Goal: Task Accomplishment & Management: Complete application form

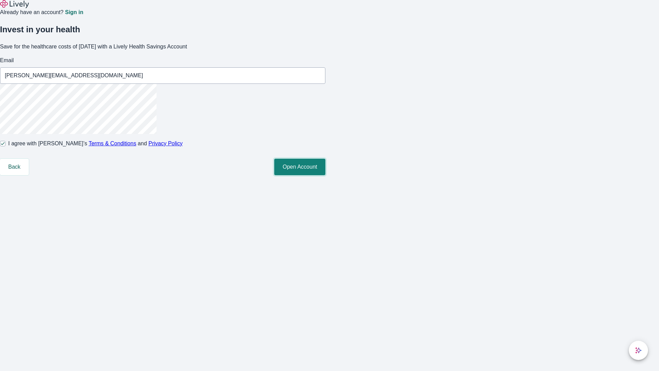
click at [325, 175] on button "Open Account" at bounding box center [299, 167] width 51 height 16
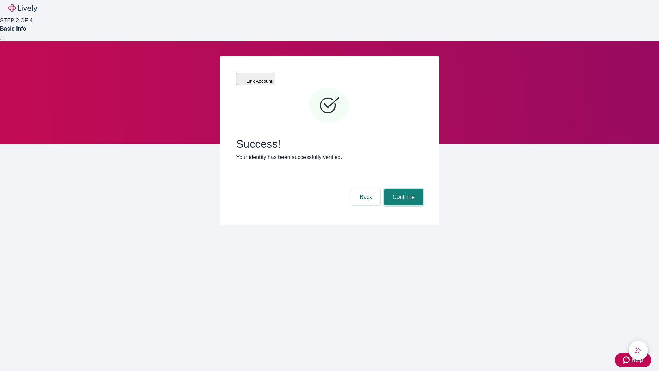
click at [403, 189] on button "Continue" at bounding box center [403, 197] width 38 height 16
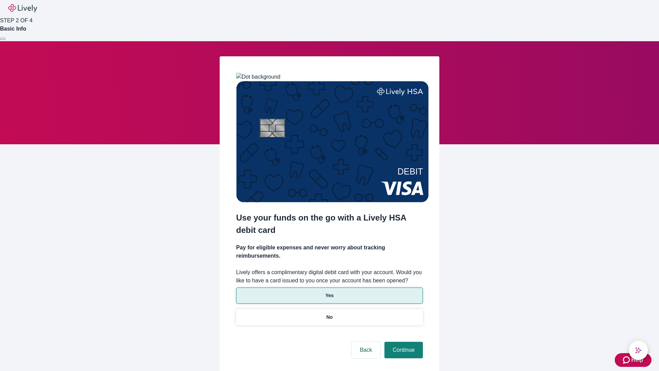
click at [329, 292] on p "Yes" at bounding box center [329, 295] width 8 height 7
click at [403, 342] on button "Continue" at bounding box center [403, 350] width 38 height 16
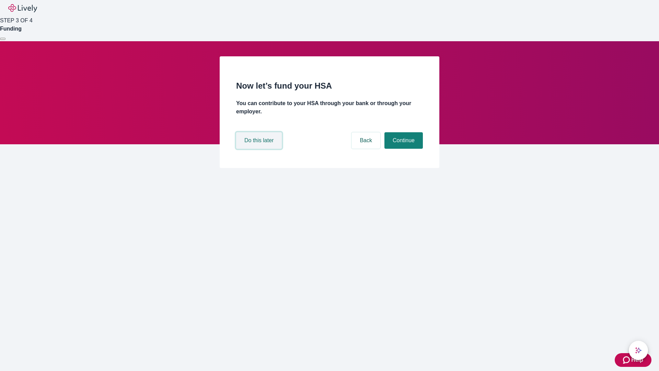
click at [260, 149] on button "Do this later" at bounding box center [259, 140] width 46 height 16
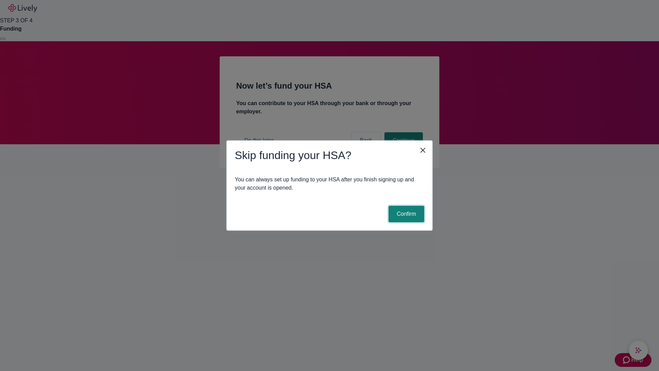
click at [405, 214] on button "Confirm" at bounding box center [407, 214] width 36 height 16
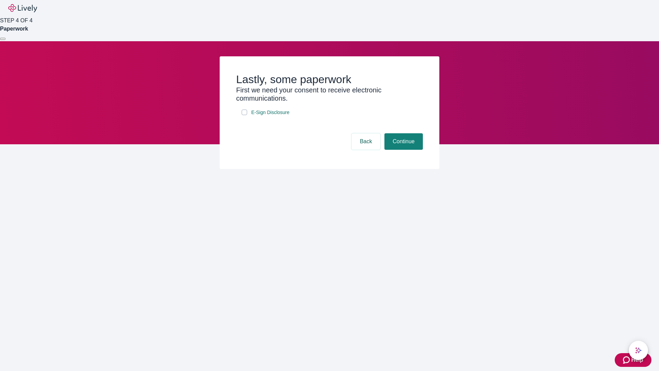
click at [244, 115] on input "E-Sign Disclosure" at bounding box center [244, 111] width 5 height 5
checkbox input "true"
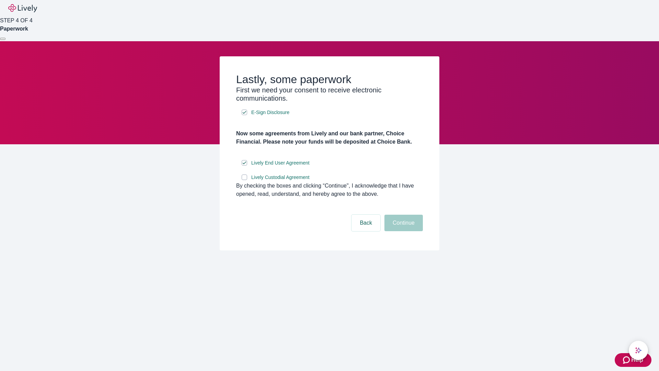
click at [244, 180] on input "Lively Custodial Agreement" at bounding box center [244, 176] width 5 height 5
checkbox input "true"
click at [403, 231] on button "Continue" at bounding box center [403, 223] width 38 height 16
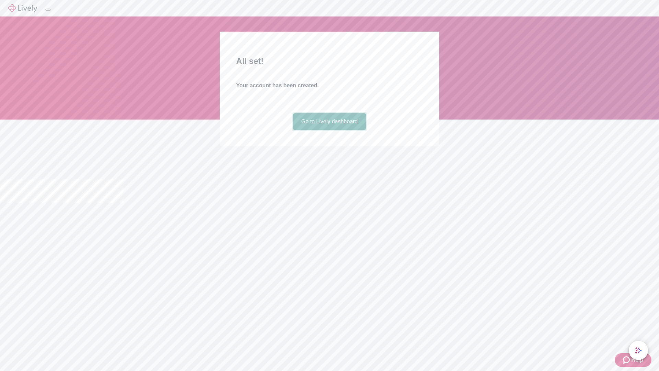
click at [329, 130] on link "Go to Lively dashboard" at bounding box center [329, 121] width 73 height 16
